Goal: Check status

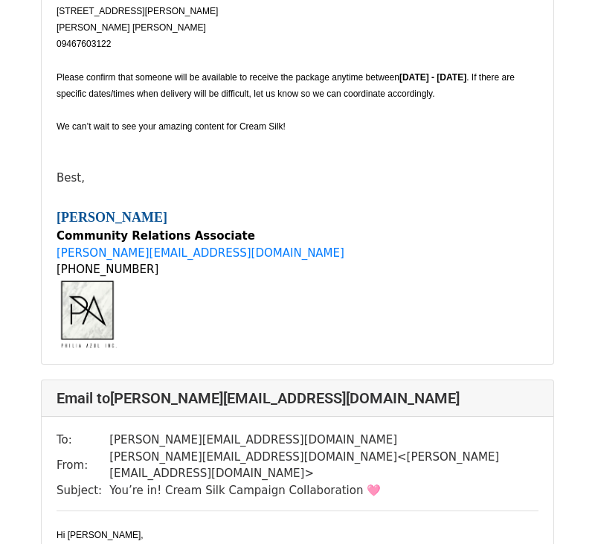
scroll to position [4589, 0]
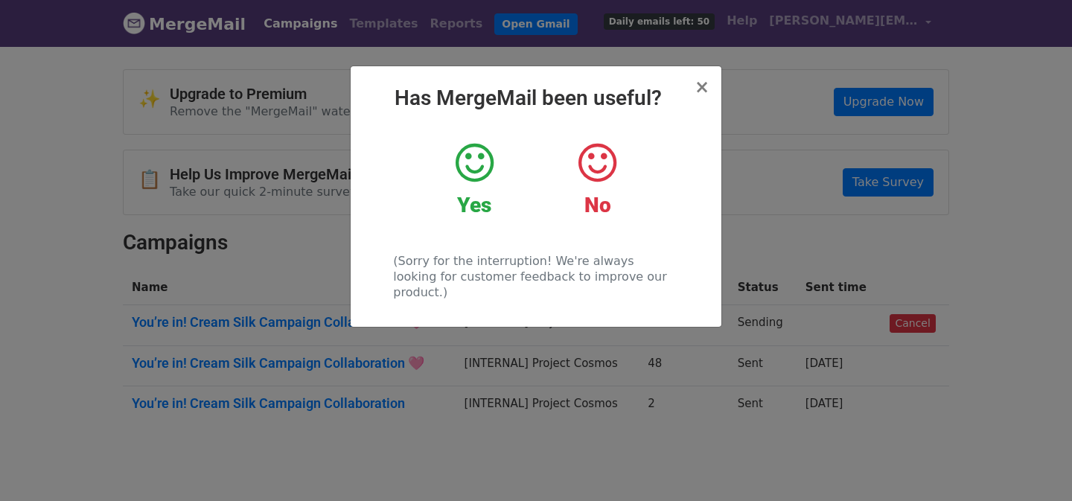
click at [473, 170] on icon at bounding box center [474, 163] width 38 height 45
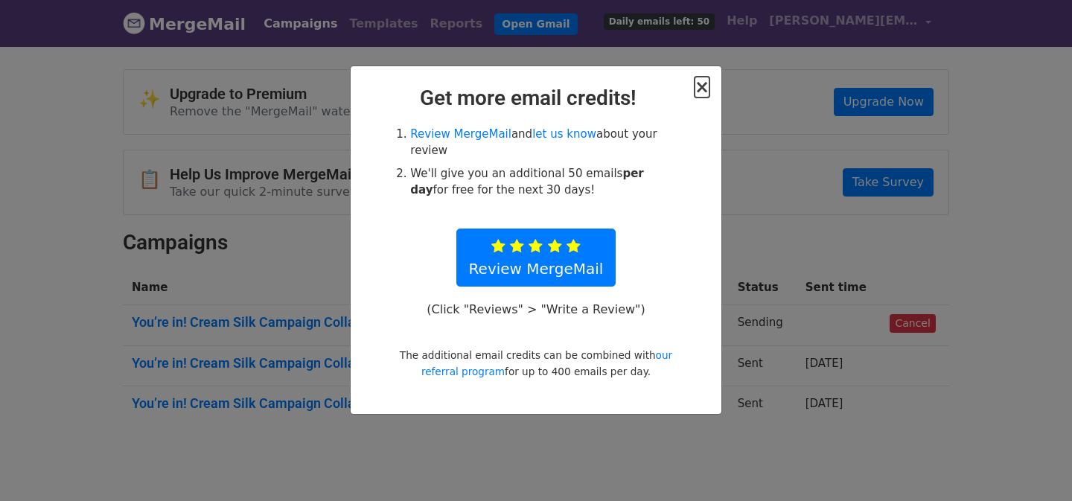
click at [708, 81] on span "×" at bounding box center [701, 87] width 15 height 21
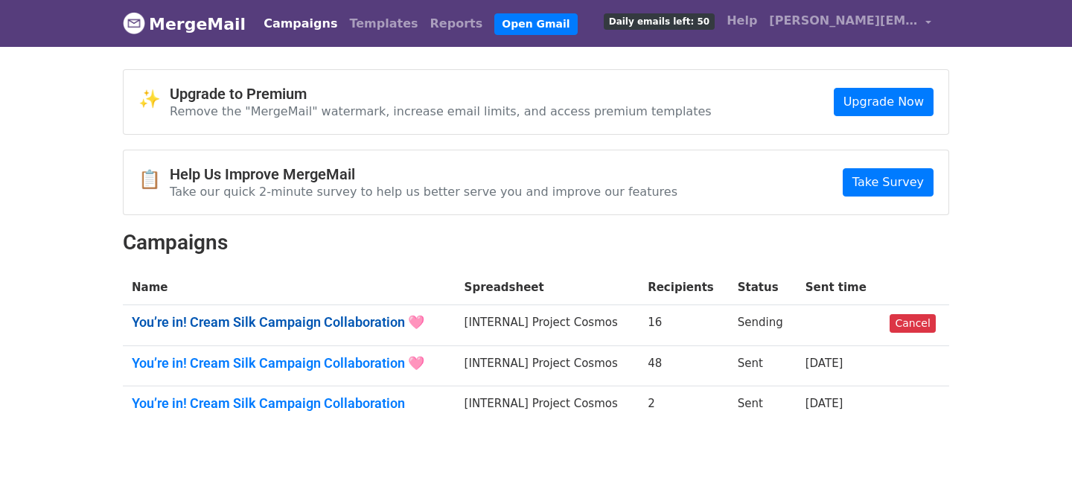
click at [382, 321] on link "You’re in! Cream Silk Campaign Collaboration 🩷" at bounding box center [289, 322] width 315 height 16
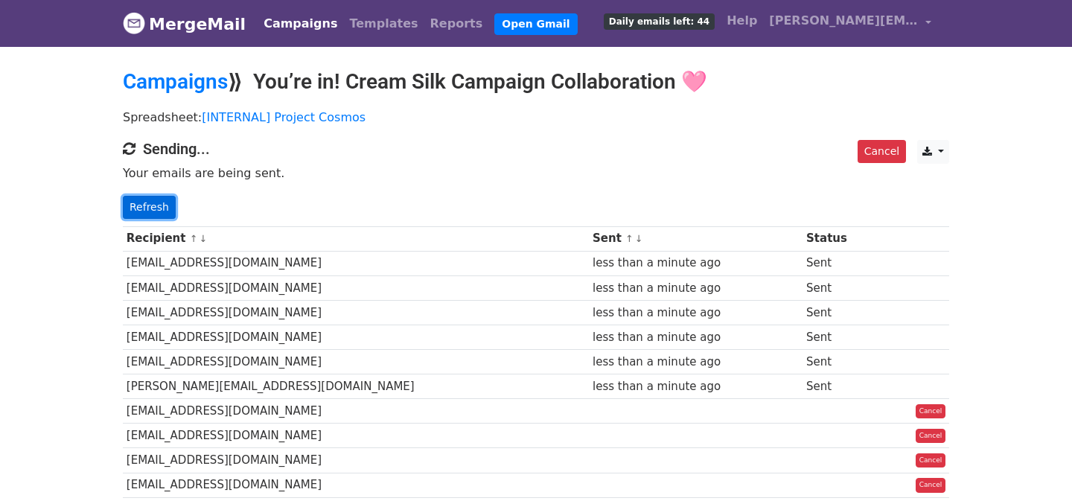
click at [148, 199] on link "Refresh" at bounding box center [149, 207] width 53 height 23
click at [161, 206] on link "Refresh" at bounding box center [149, 207] width 53 height 23
